Goal: Navigation & Orientation: Find specific page/section

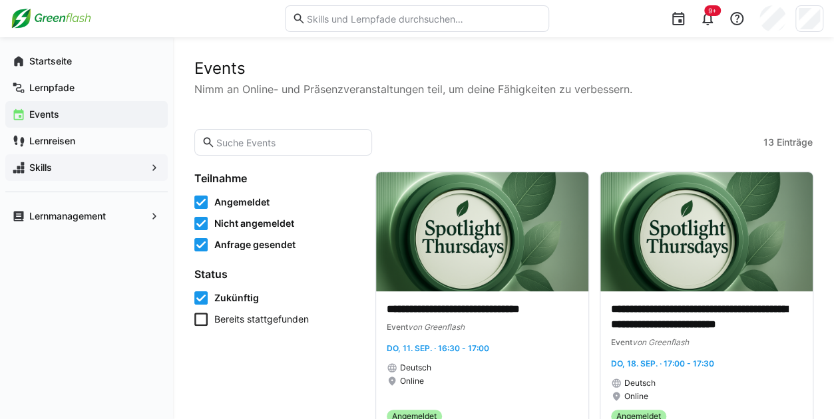
click at [64, 160] on div "Skills" at bounding box center [86, 167] width 162 height 27
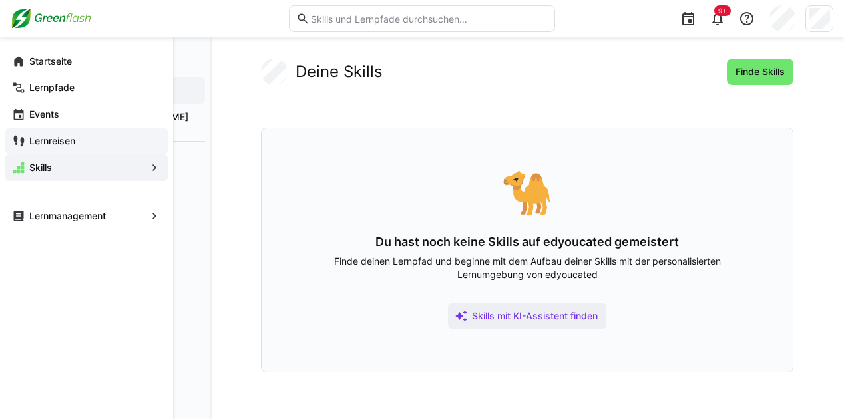
click at [52, 135] on span "Lernreisen" at bounding box center [94, 140] width 134 height 13
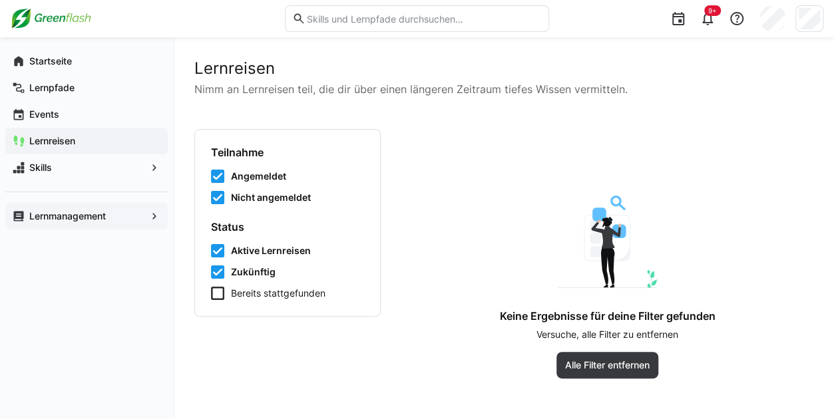
click at [0, 0] on app-navigation-label "Lernmanagement" at bounding box center [0, 0] width 0 height 0
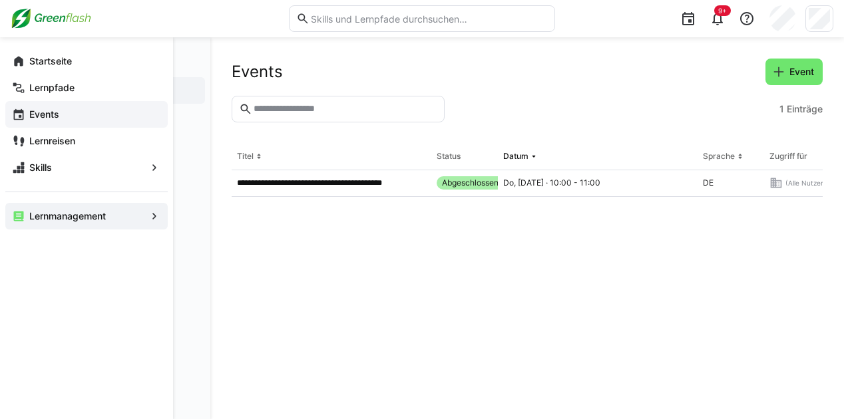
click at [0, 0] on app-navigation-label "Events" at bounding box center [0, 0] width 0 height 0
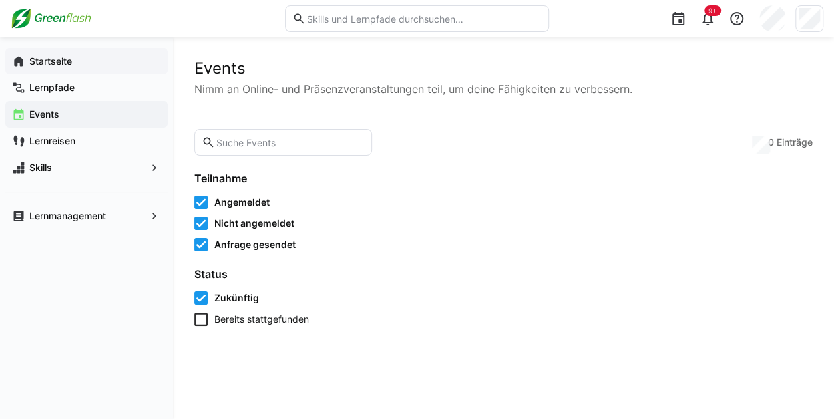
click at [0, 0] on app-navigation-label "Startseite" at bounding box center [0, 0] width 0 height 0
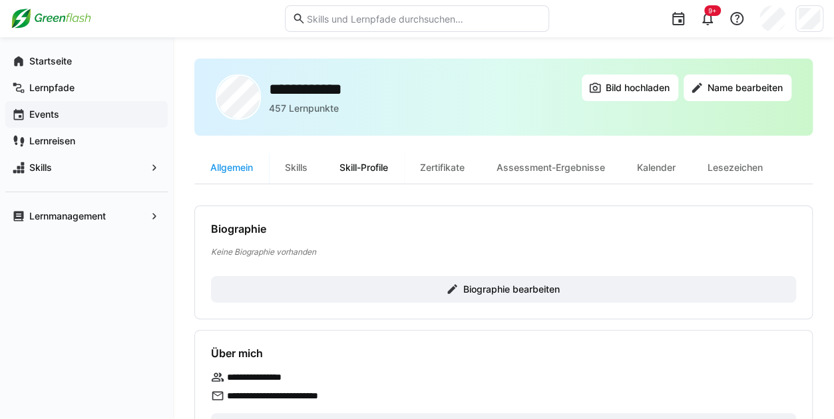
click at [361, 171] on div "Skill-Profile" at bounding box center [363, 168] width 81 height 32
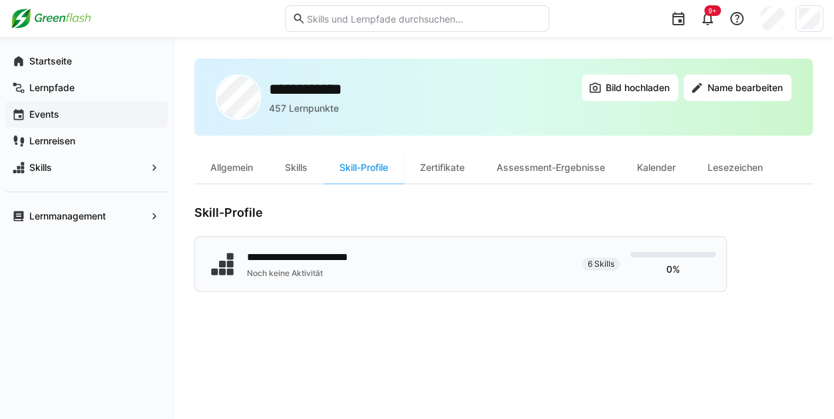
click at [341, 253] on div "**********" at bounding box center [304, 258] width 114 height 16
click at [293, 172] on div "Skills" at bounding box center [296, 168] width 55 height 32
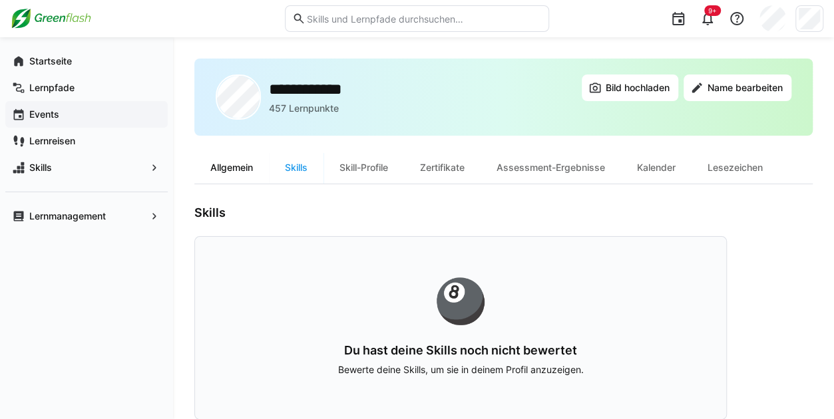
click at [208, 162] on div "Allgemein" at bounding box center [231, 168] width 75 height 32
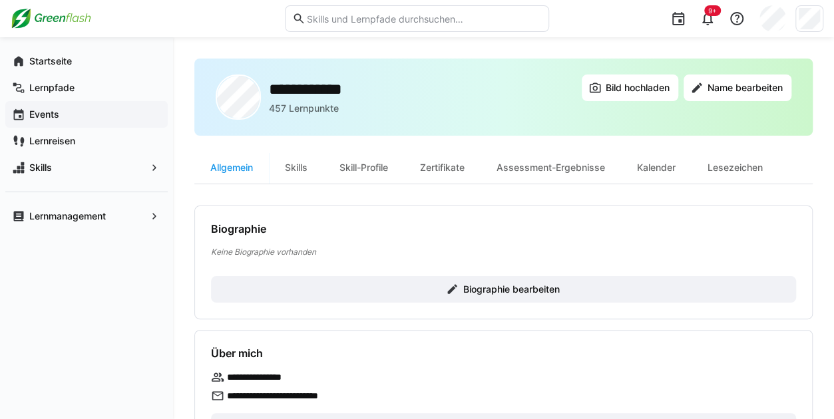
click at [294, 86] on h2 "**********" at bounding box center [313, 89] width 88 height 20
click at [72, 207] on div "Lernmanagement" at bounding box center [86, 216] width 162 height 27
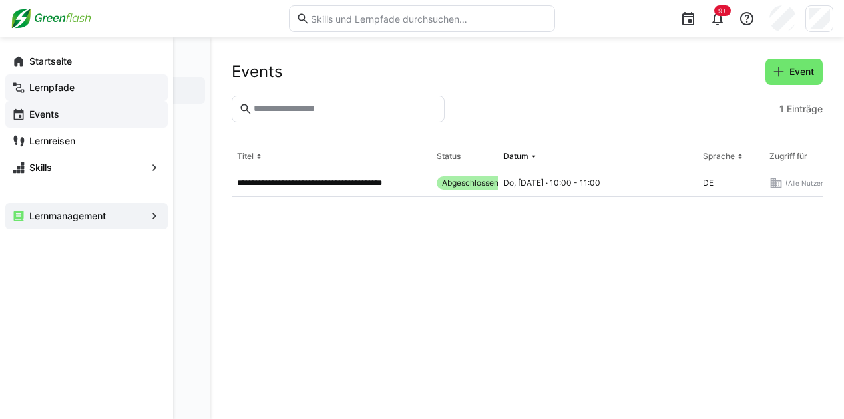
click at [43, 81] on span "Lernpfade" at bounding box center [94, 87] width 134 height 13
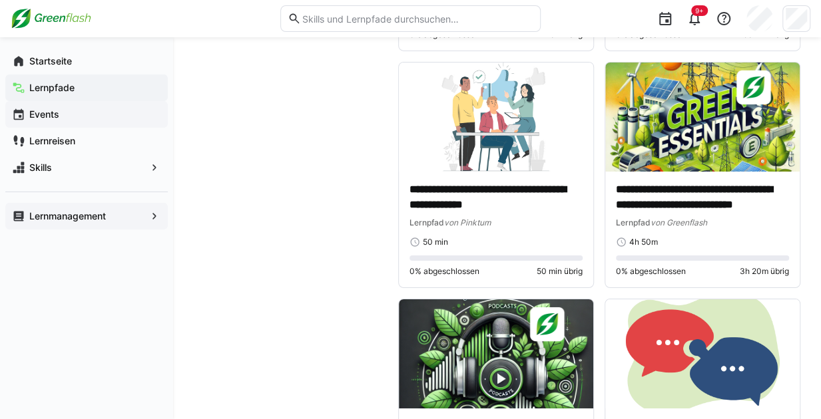
scroll to position [2181, 0]
